Goal: Information Seeking & Learning: Learn about a topic

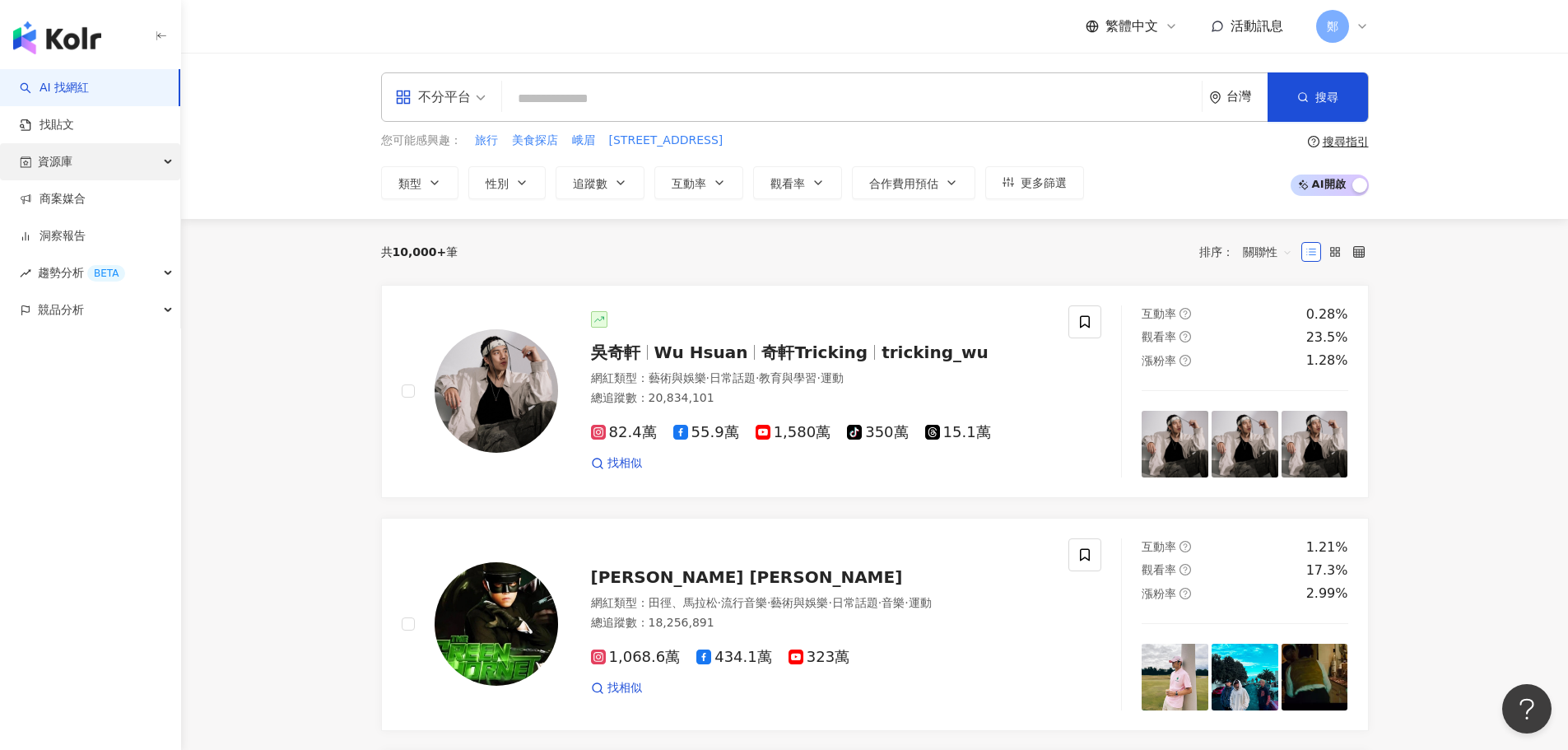
click at [61, 171] on span "資源庫" at bounding box center [55, 161] width 34 height 37
click at [74, 124] on link "找貼文" at bounding box center [47, 124] width 55 height 17
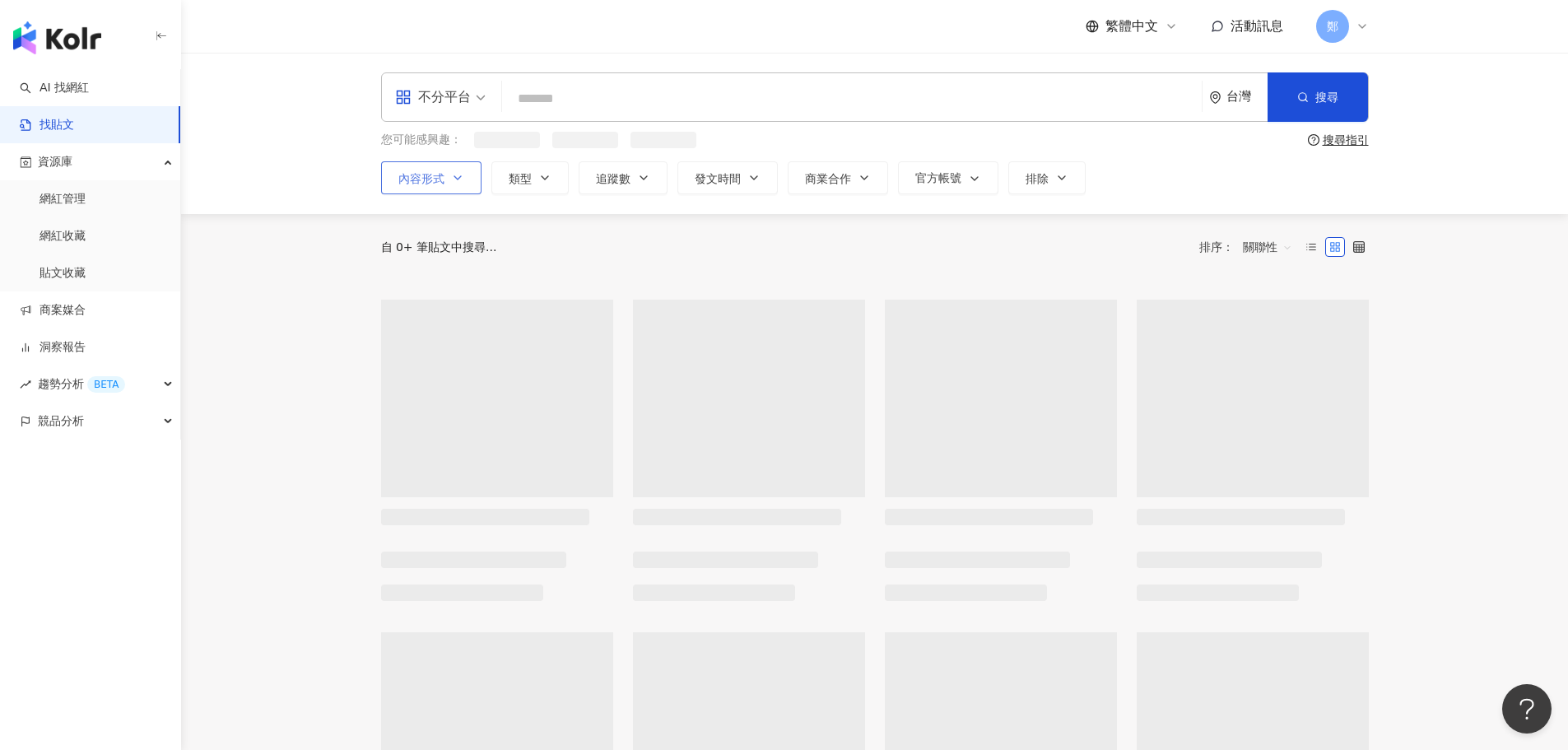
click at [447, 185] on button "內容形式" at bounding box center [431, 177] width 101 height 33
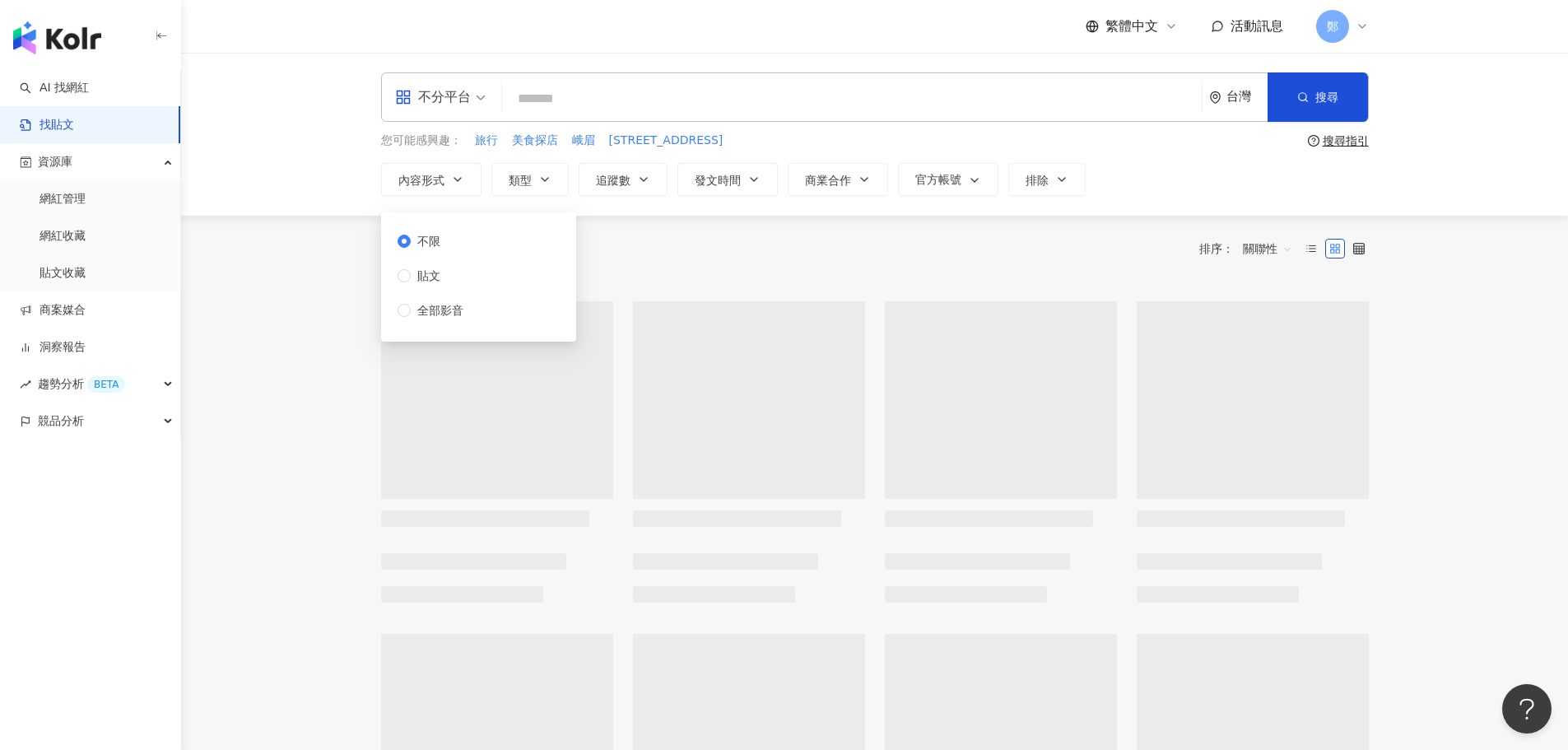
click at [704, 99] on input "search" at bounding box center [852, 98] width 686 height 35
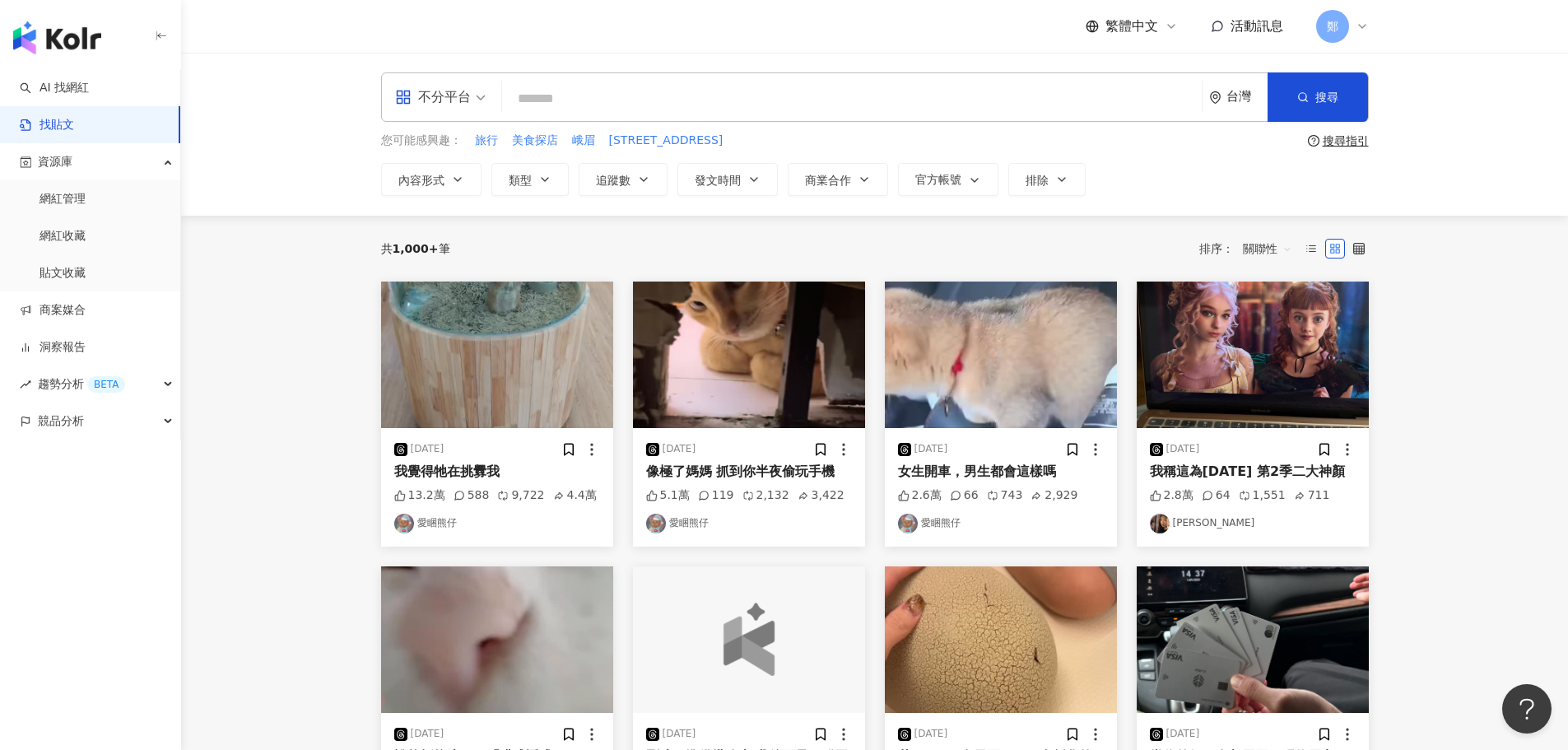
click at [319, 330] on main "不分平台 台灣 搜尋 您可能感興趣： 旅行 美食探店 峨眉 街57 搜尋指引 內容形式 類型 追蹤數 發文時間 商業合作 官方帳號 排除 不限 貼文 全部影音…" at bounding box center [874, 670] width 1387 height 1234
click at [485, 328] on img "button" at bounding box center [497, 355] width 232 height 146
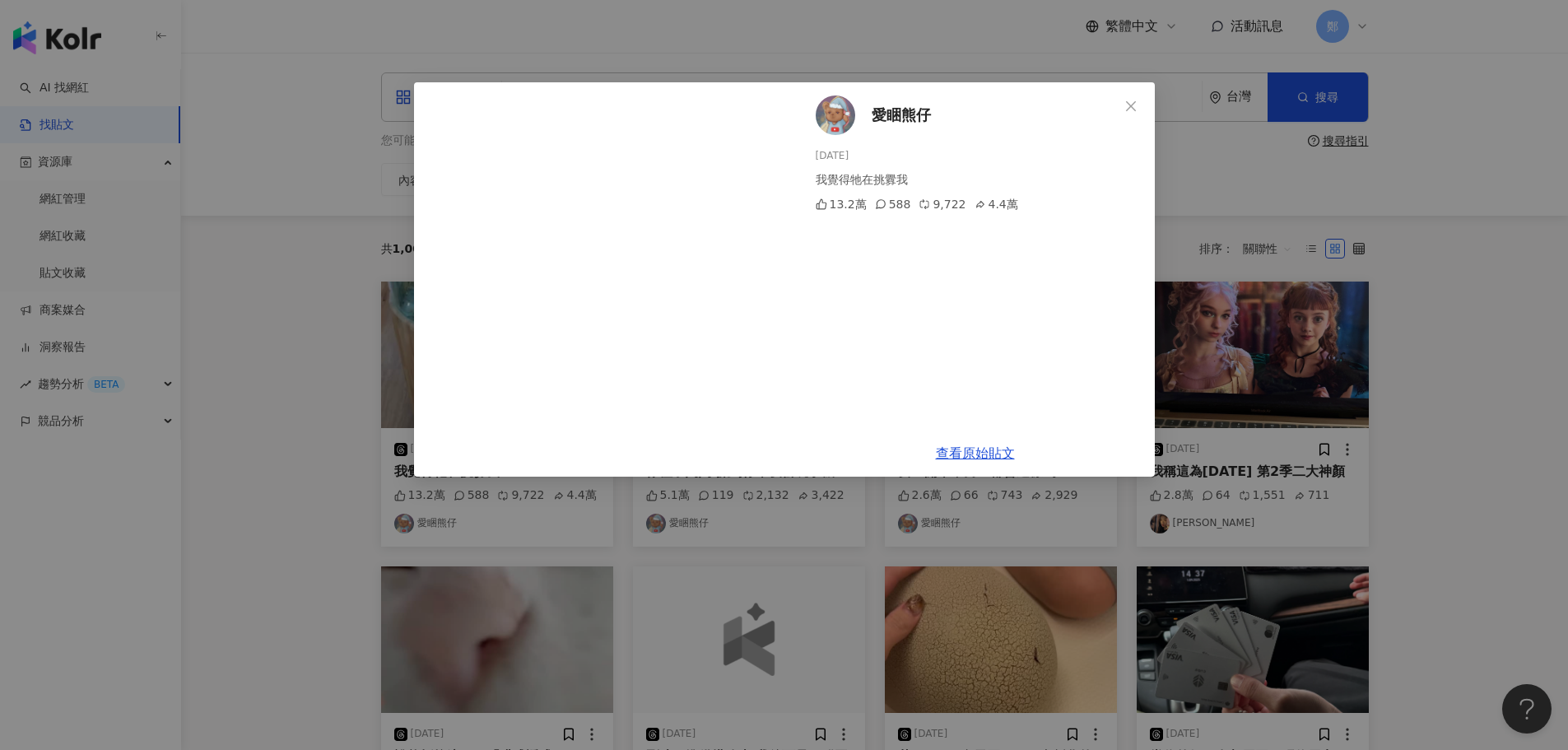
click at [1464, 276] on div "愛睏熊仔 [DATE] 我覺得牠在挑釁我 13.2萬 588 9,722 4.4萬 查看原始貼文" at bounding box center [784, 375] width 1568 height 750
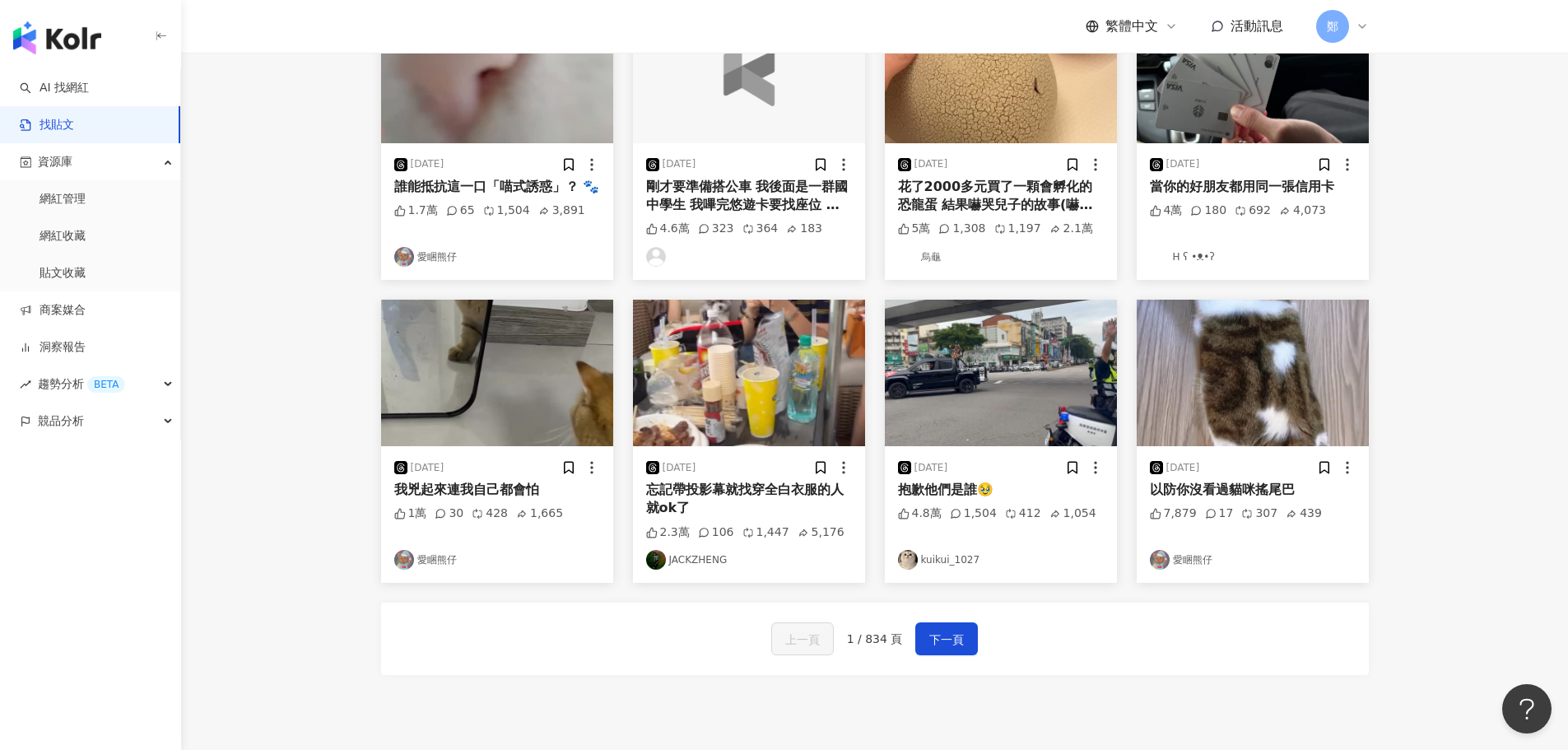
scroll to position [576, 0]
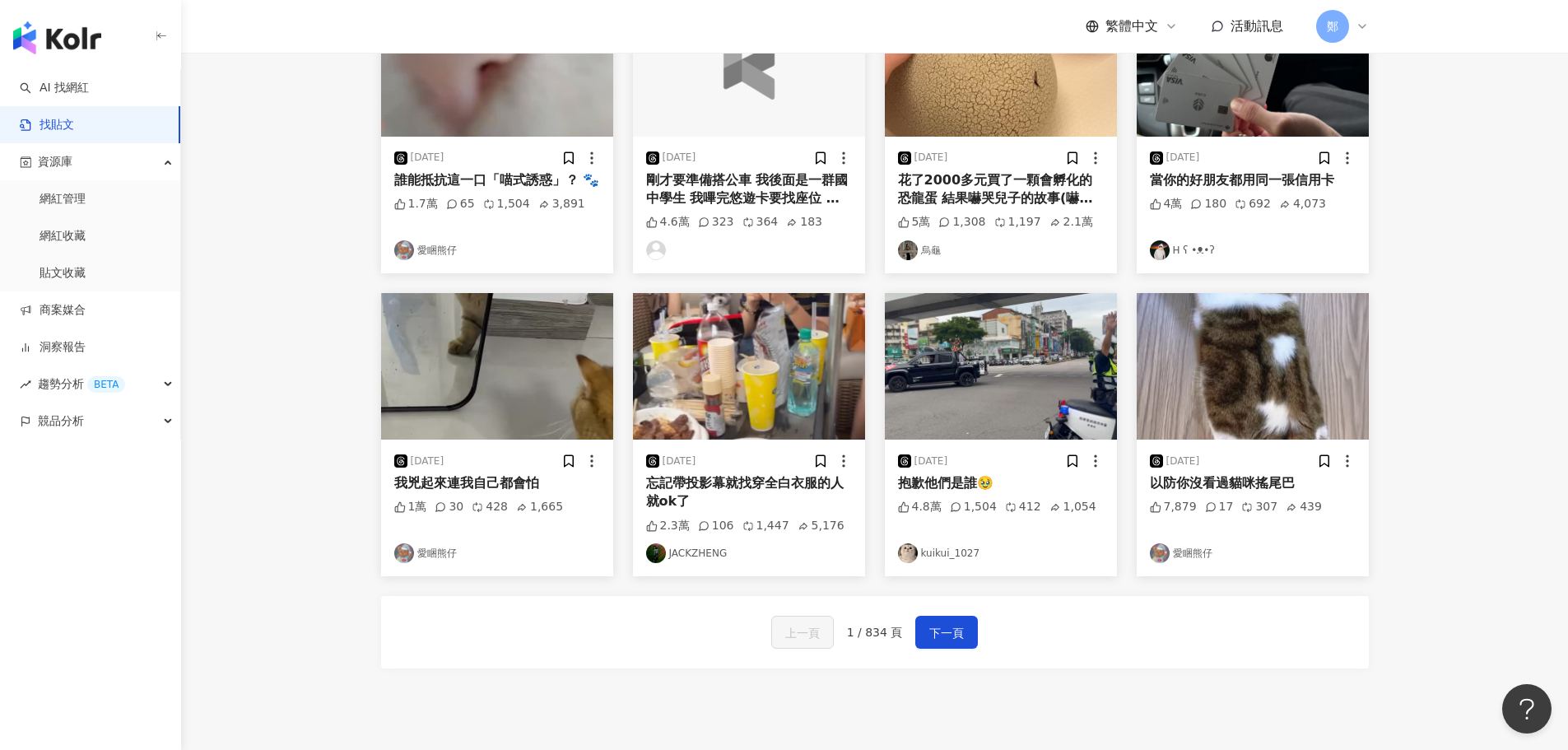
click at [452, 382] on img "button" at bounding box center [497, 366] width 232 height 146
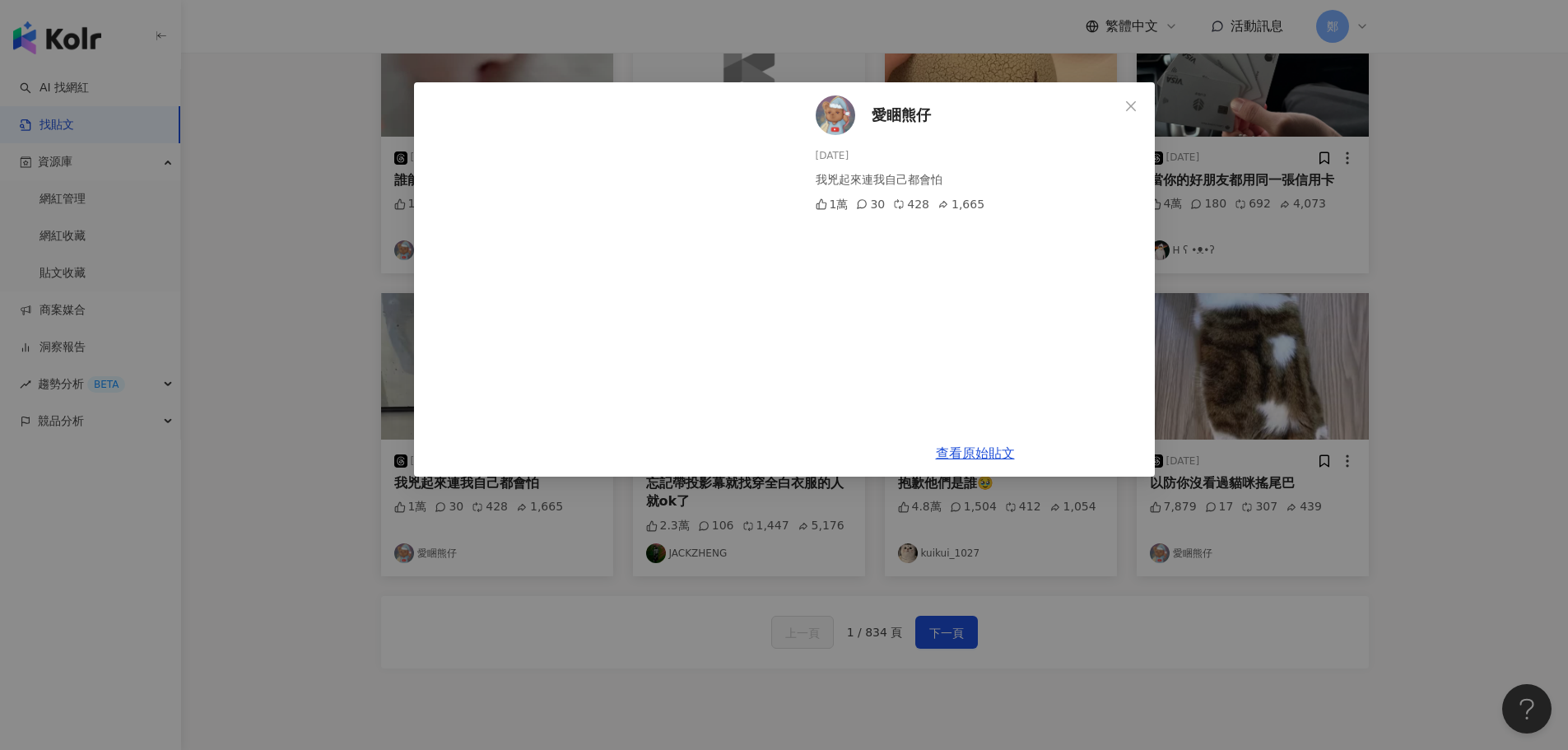
click at [1414, 373] on div "愛睏熊仔 [DATE] 我兇起來連我自己都會怕 1萬 30 428 1,665 查看原始貼文" at bounding box center [784, 375] width 1568 height 750
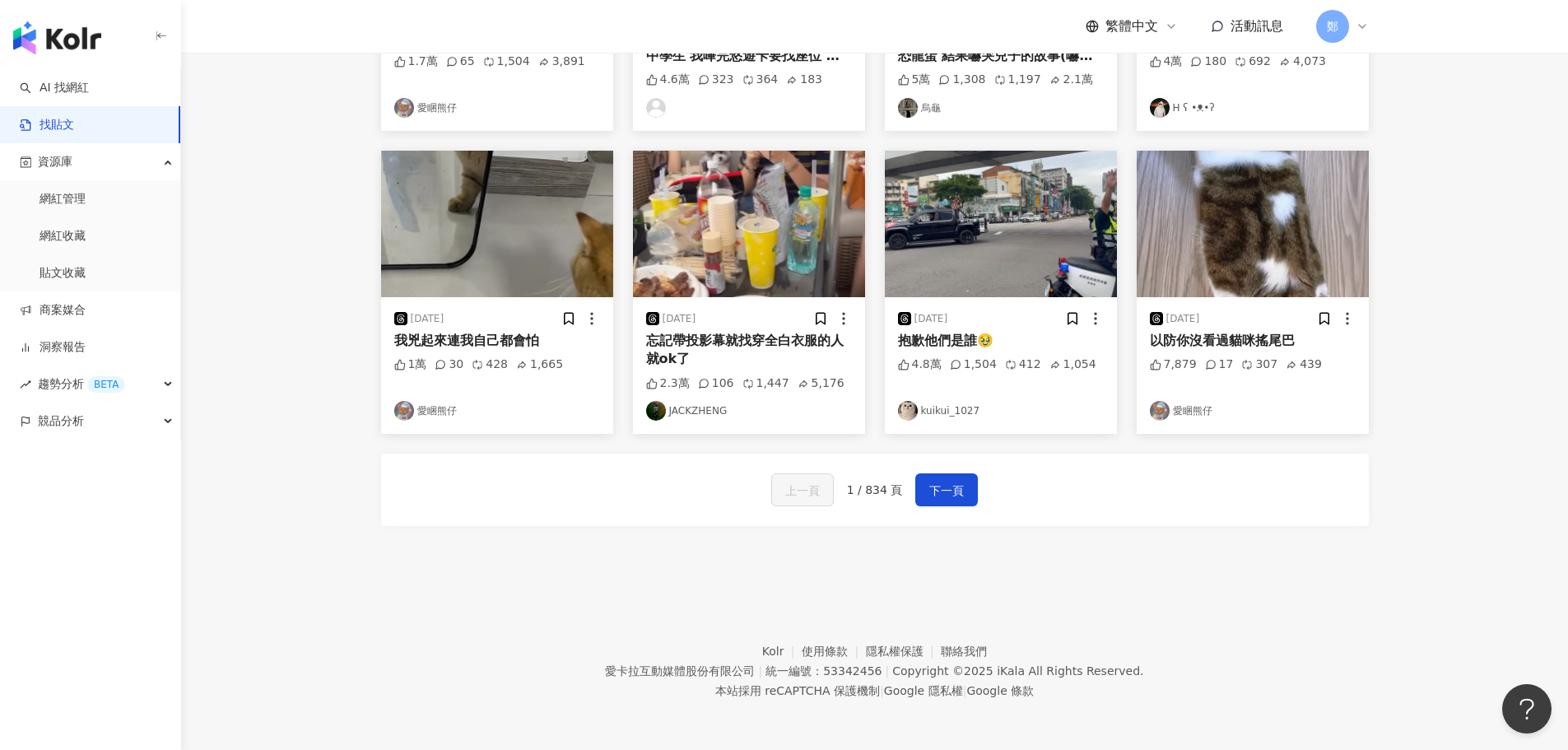
scroll to position [738, 0]
click at [1227, 201] on img "button" at bounding box center [1252, 224] width 232 height 146
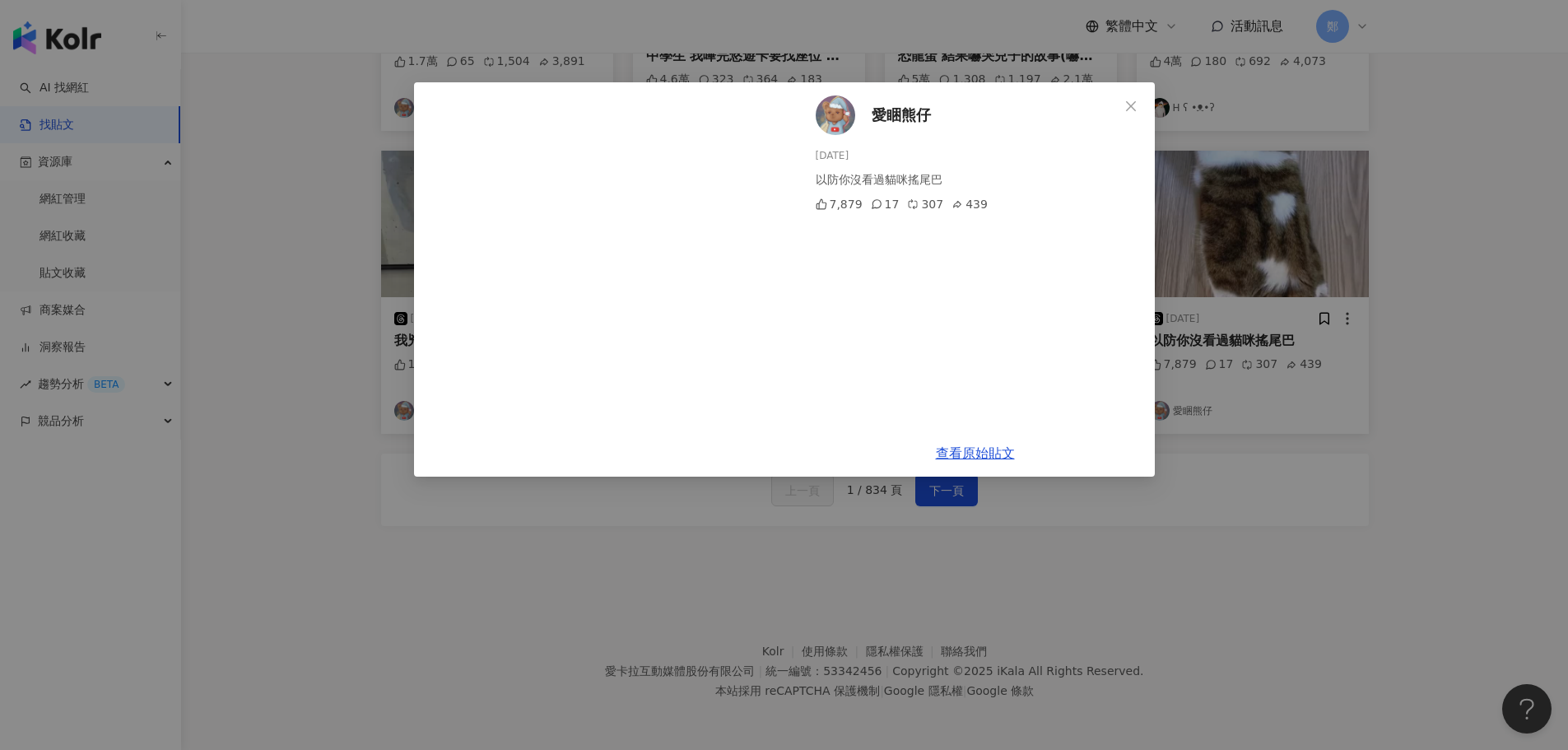
click at [1308, 595] on div "愛睏熊仔 [DATE] 以防你沒看過貓咪搖尾巴￼ 7,879 17 307 439 查看原始貼文" at bounding box center [784, 375] width 1568 height 750
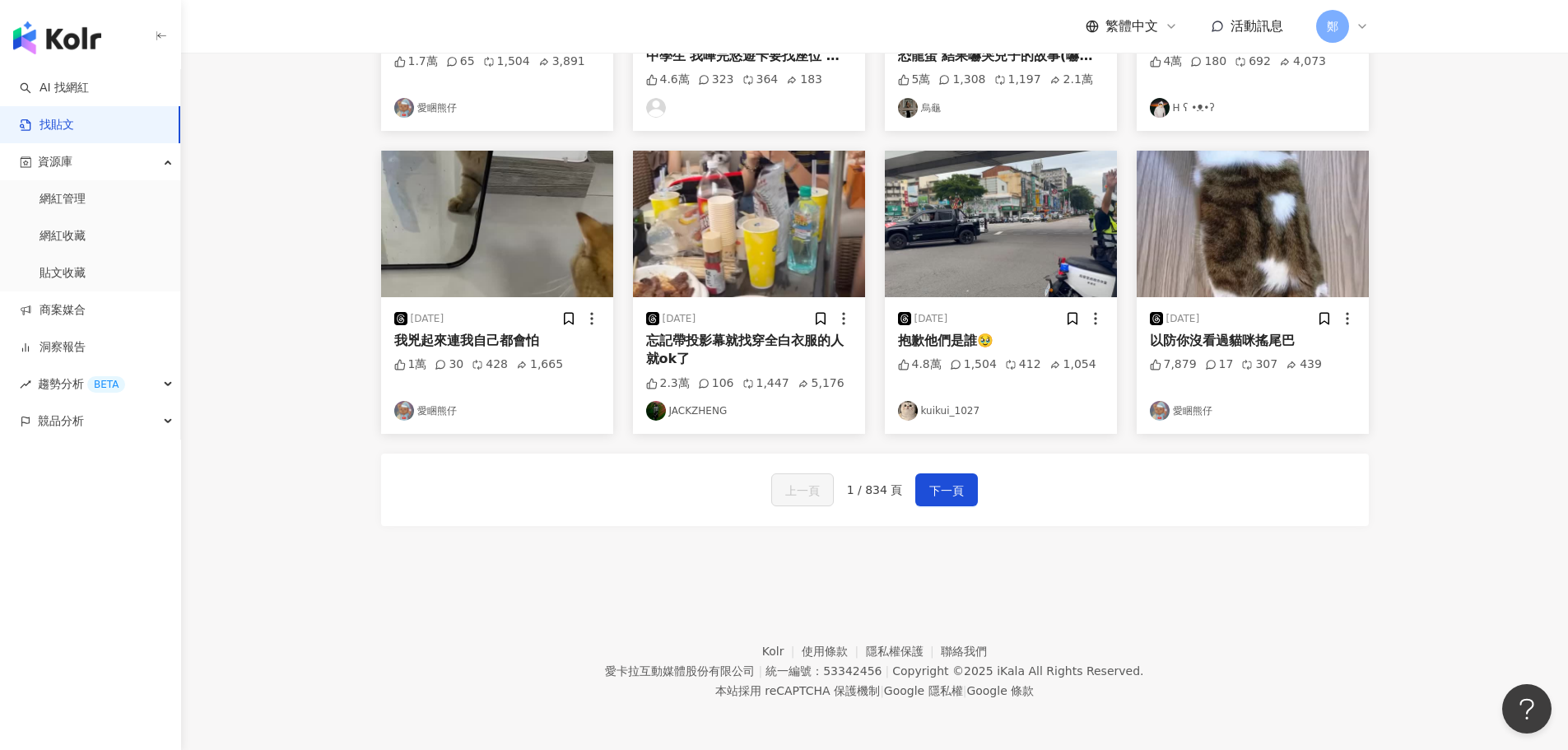
click at [734, 240] on img "button" at bounding box center [748, 224] width 232 height 146
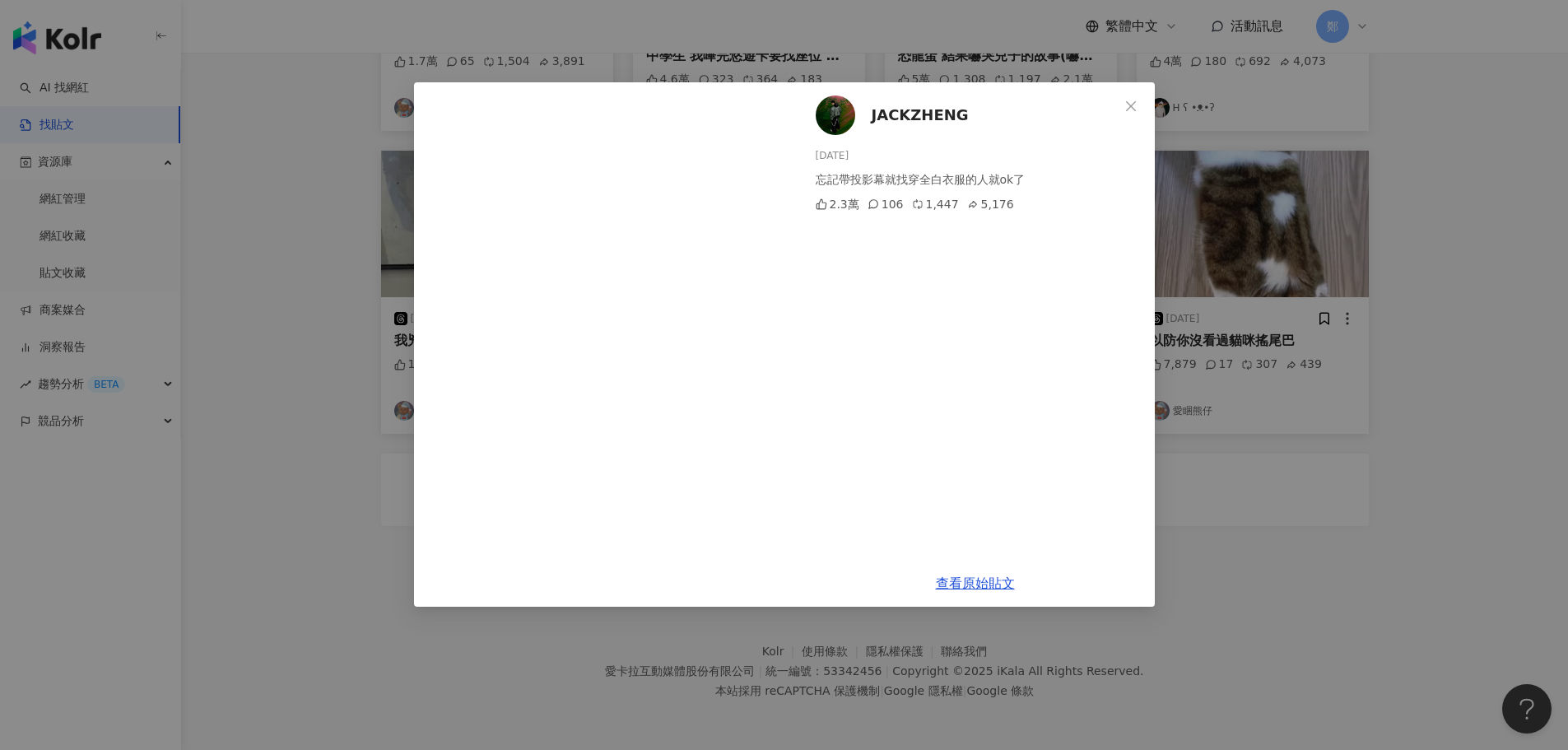
click at [1398, 559] on div "JACKZHENG [DATE] 忘記帶投影幕就找穿全白衣服的人就ok了 2.3萬 106 1,447 5,176 查看原始貼文" at bounding box center [784, 375] width 1568 height 750
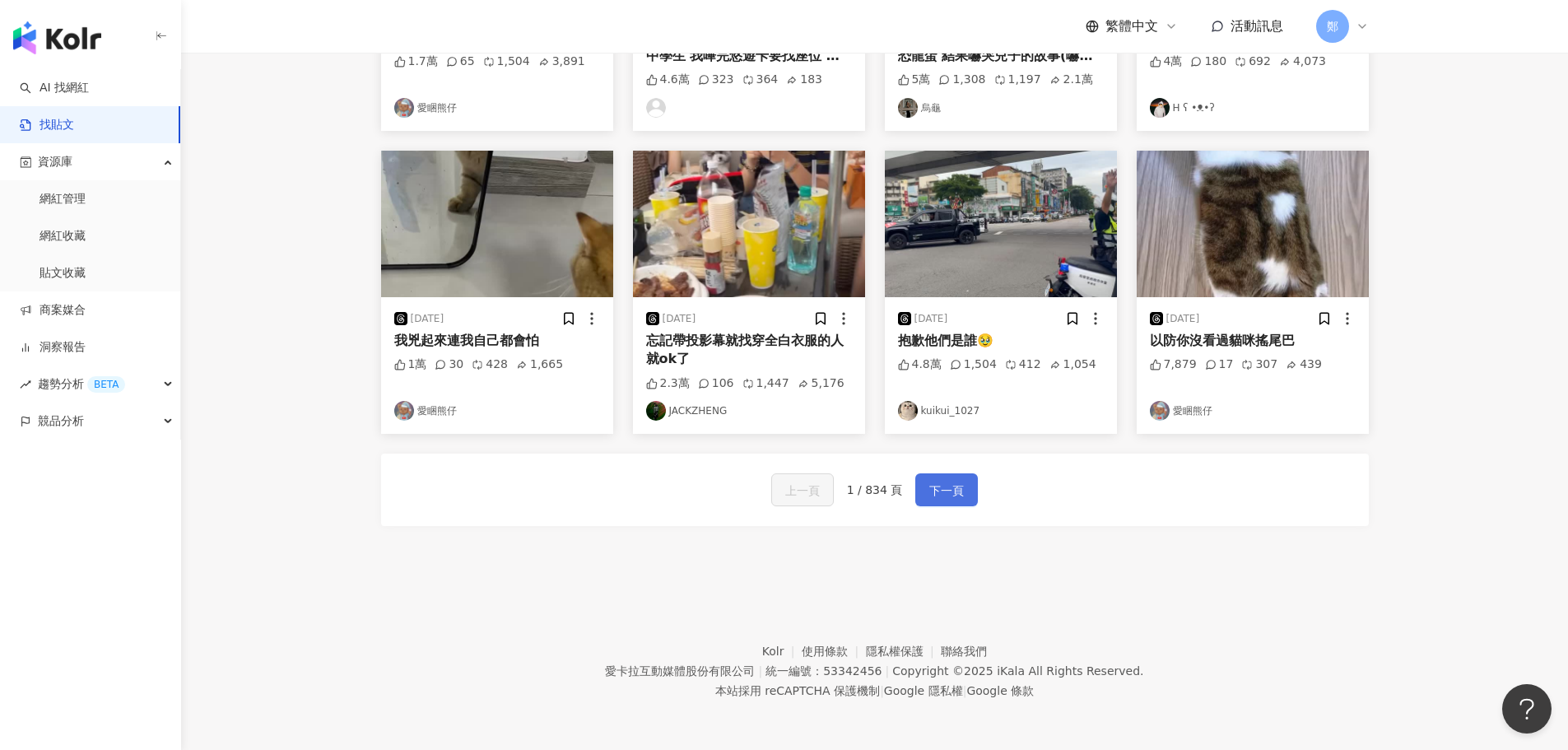
click at [926, 491] on button "下一頁" at bounding box center [946, 489] width 63 height 33
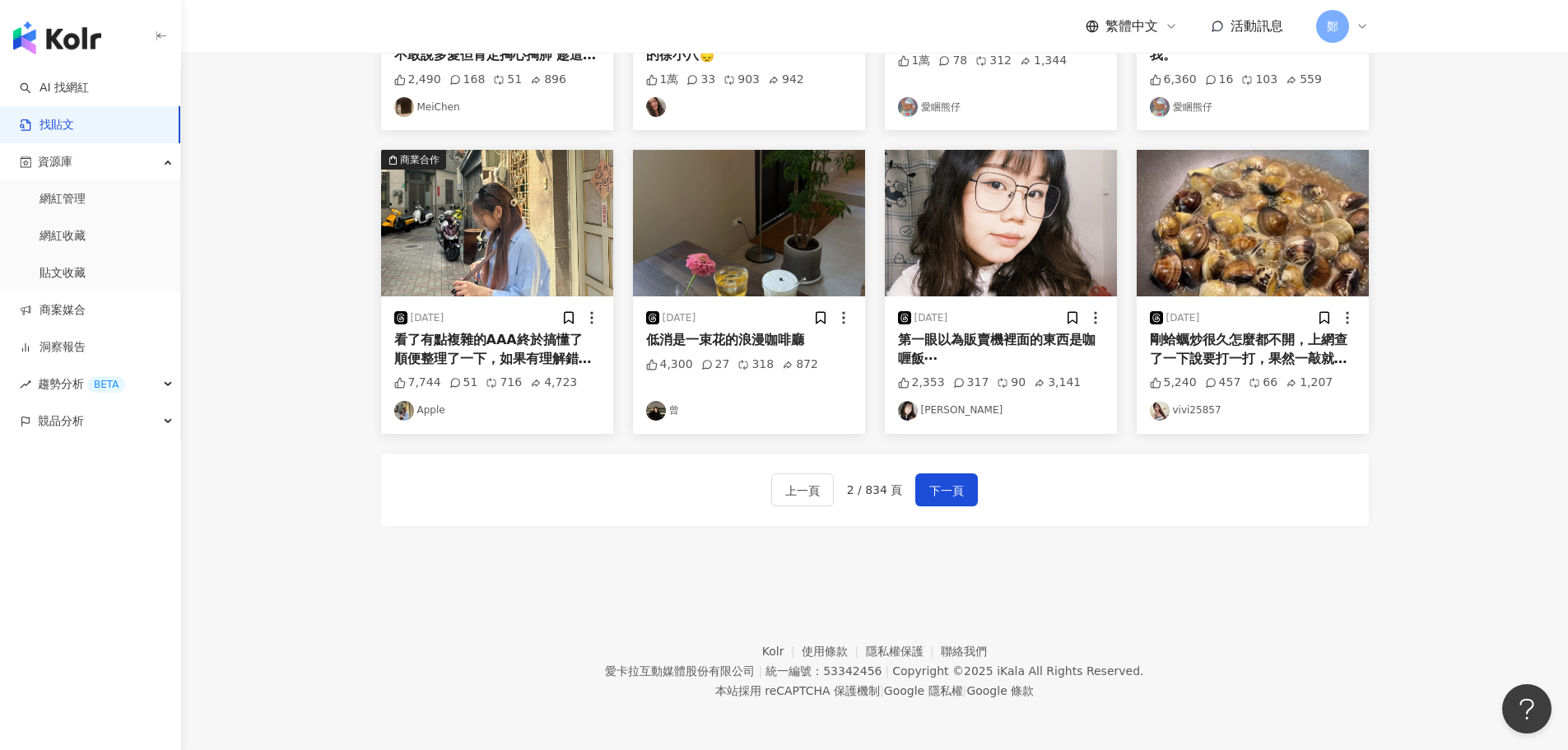
click at [612, 562] on div "[DATE] 以防你沒有看過貓咪rap 1.1萬 26 940 2,346 愛睏熊仔 [DATE] 千萬 不要 隨便 跟我下賭注！！！ 我絕對會為了吃的奮力一…" at bounding box center [875, 56] width 988 height 1024
click at [951, 497] on span "下一頁" at bounding box center [946, 491] width 34 height 19
